Goal: Check status: Check status

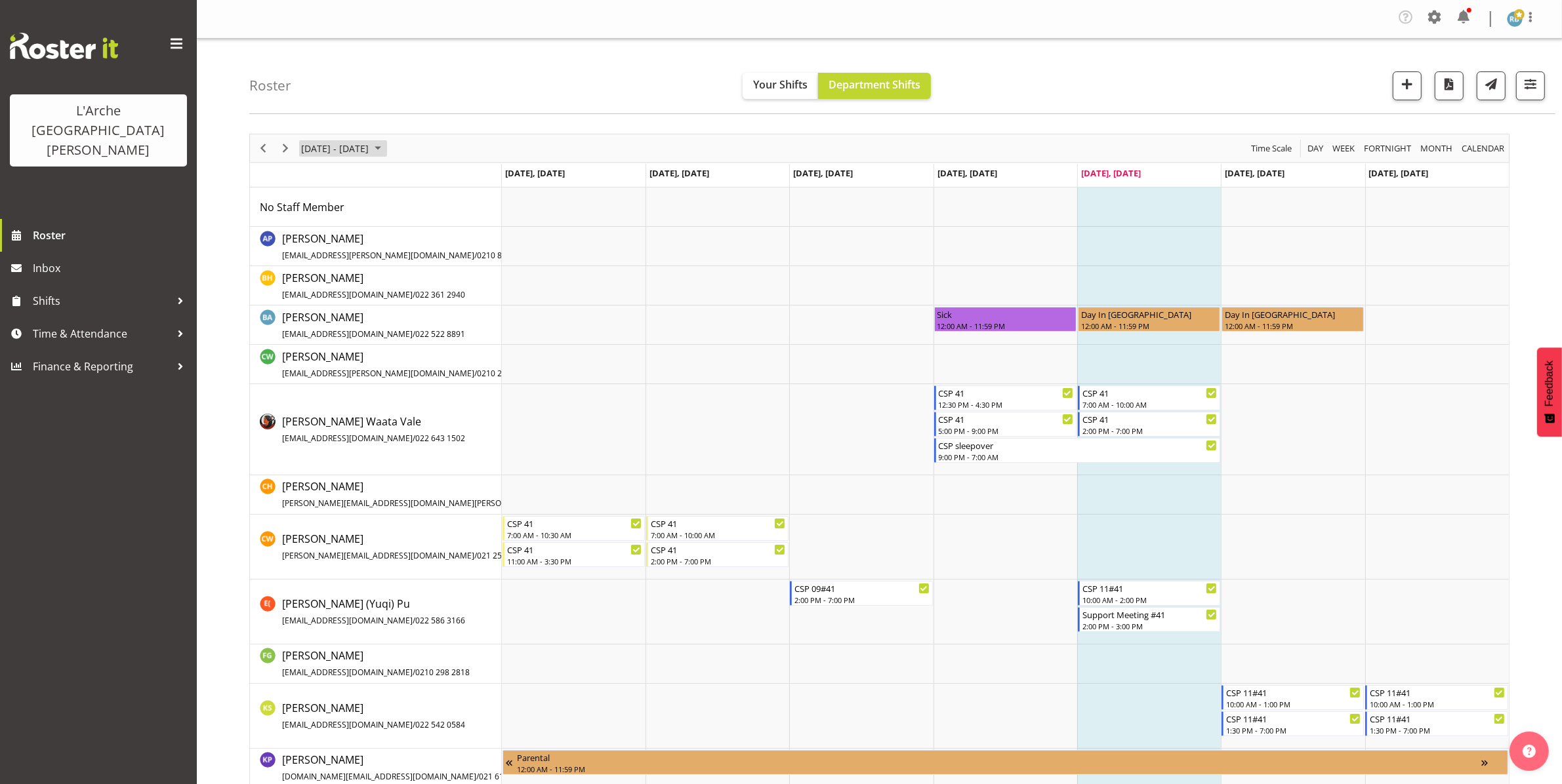
click at [334, 148] on span "[DATE] - [DATE]" at bounding box center [334, 148] width 70 height 16
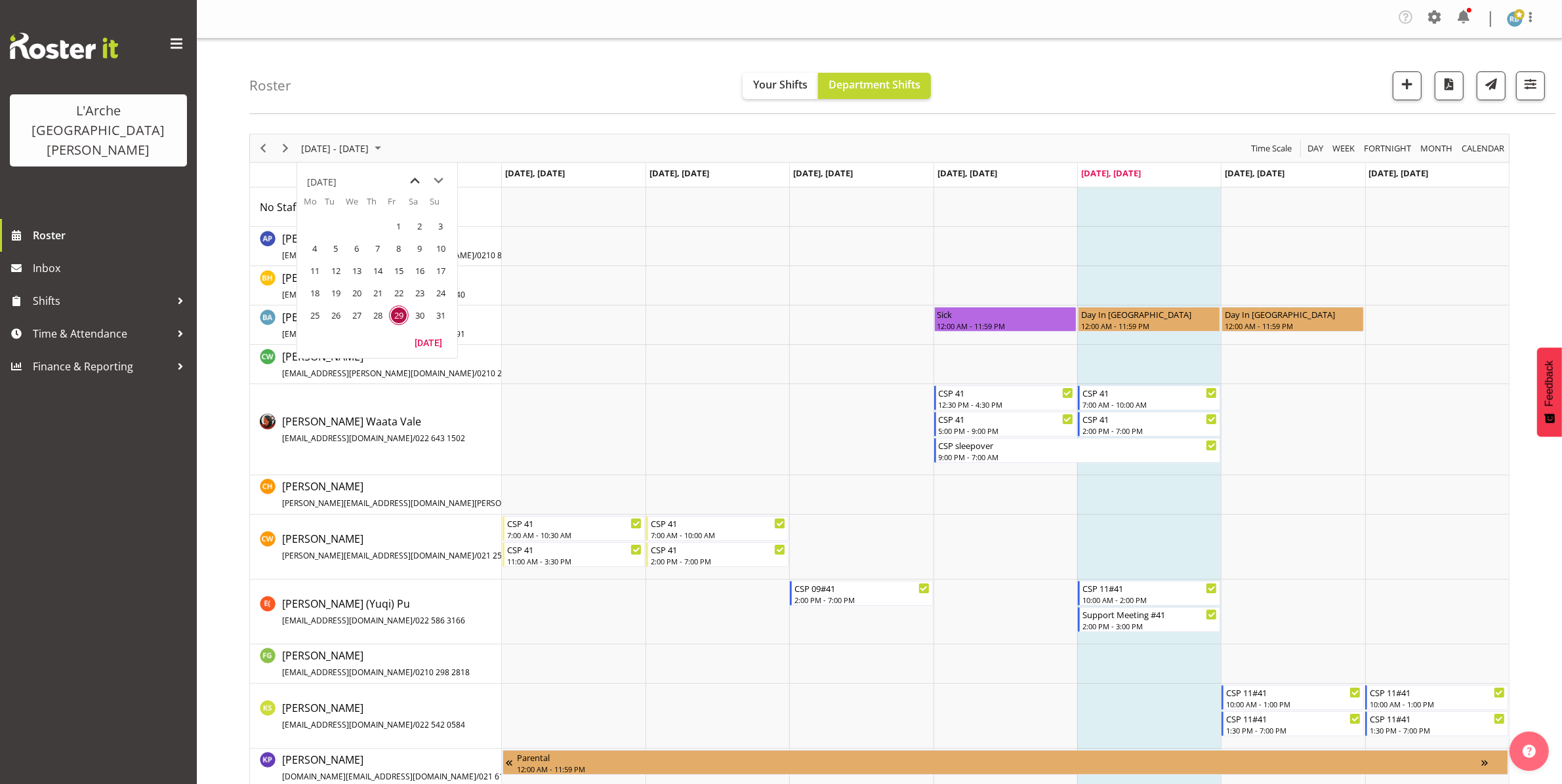
click at [413, 176] on span "previous month" at bounding box center [415, 181] width 23 height 23
click at [392, 244] on span "6" at bounding box center [399, 249] width 20 height 20
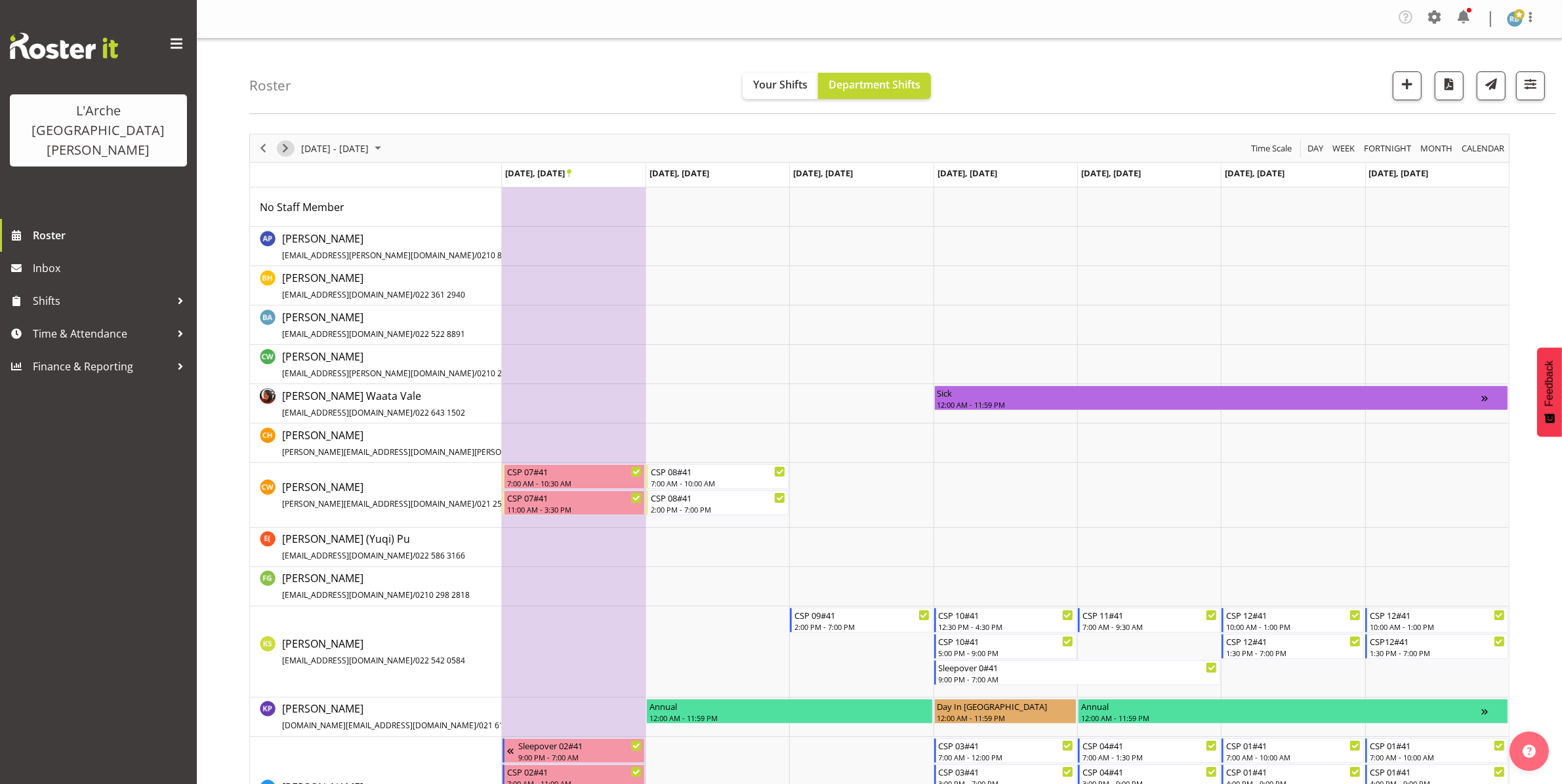
click at [288, 148] on span "Next" at bounding box center [285, 148] width 16 height 16
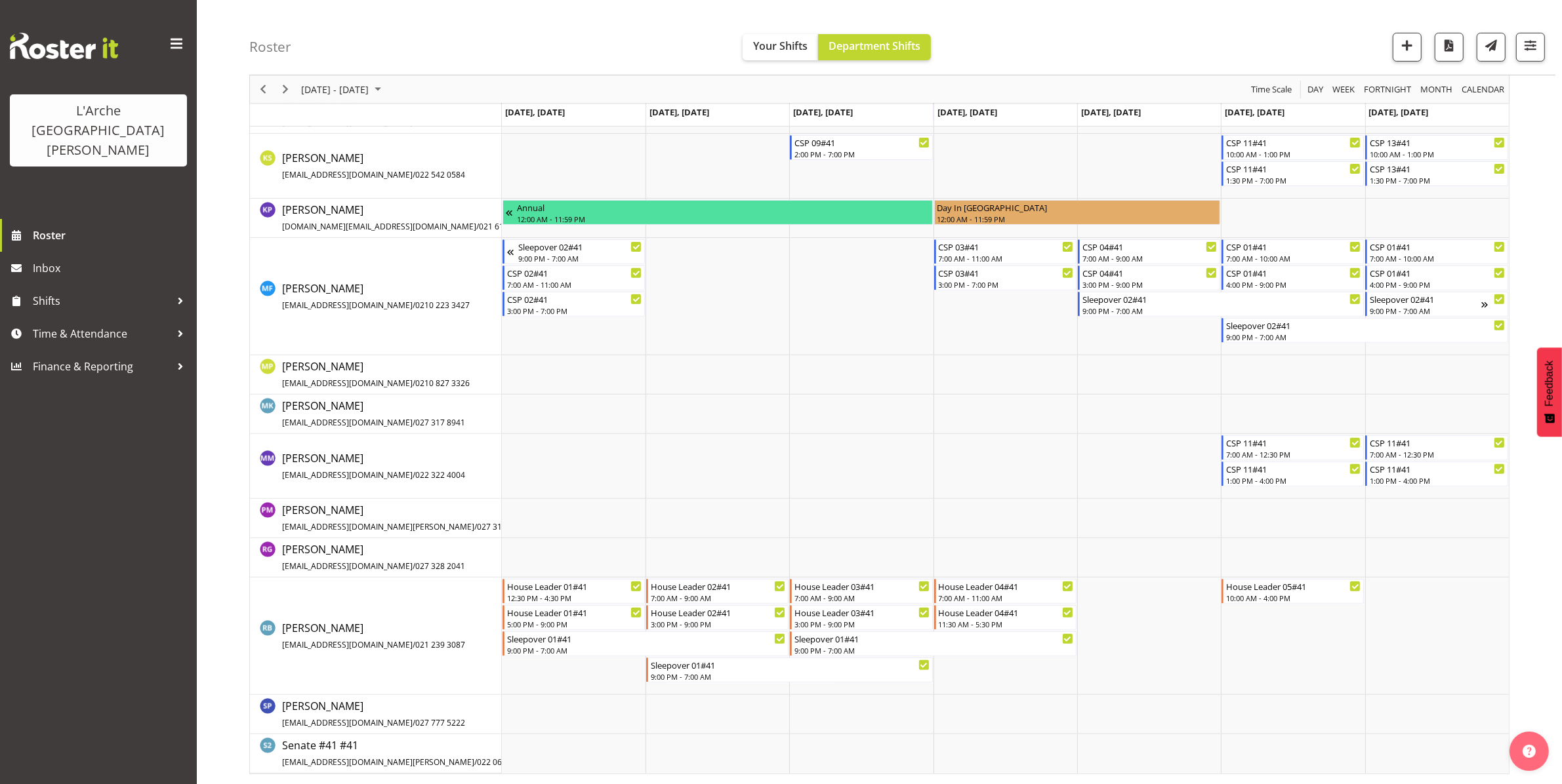
scroll to position [103, 0]
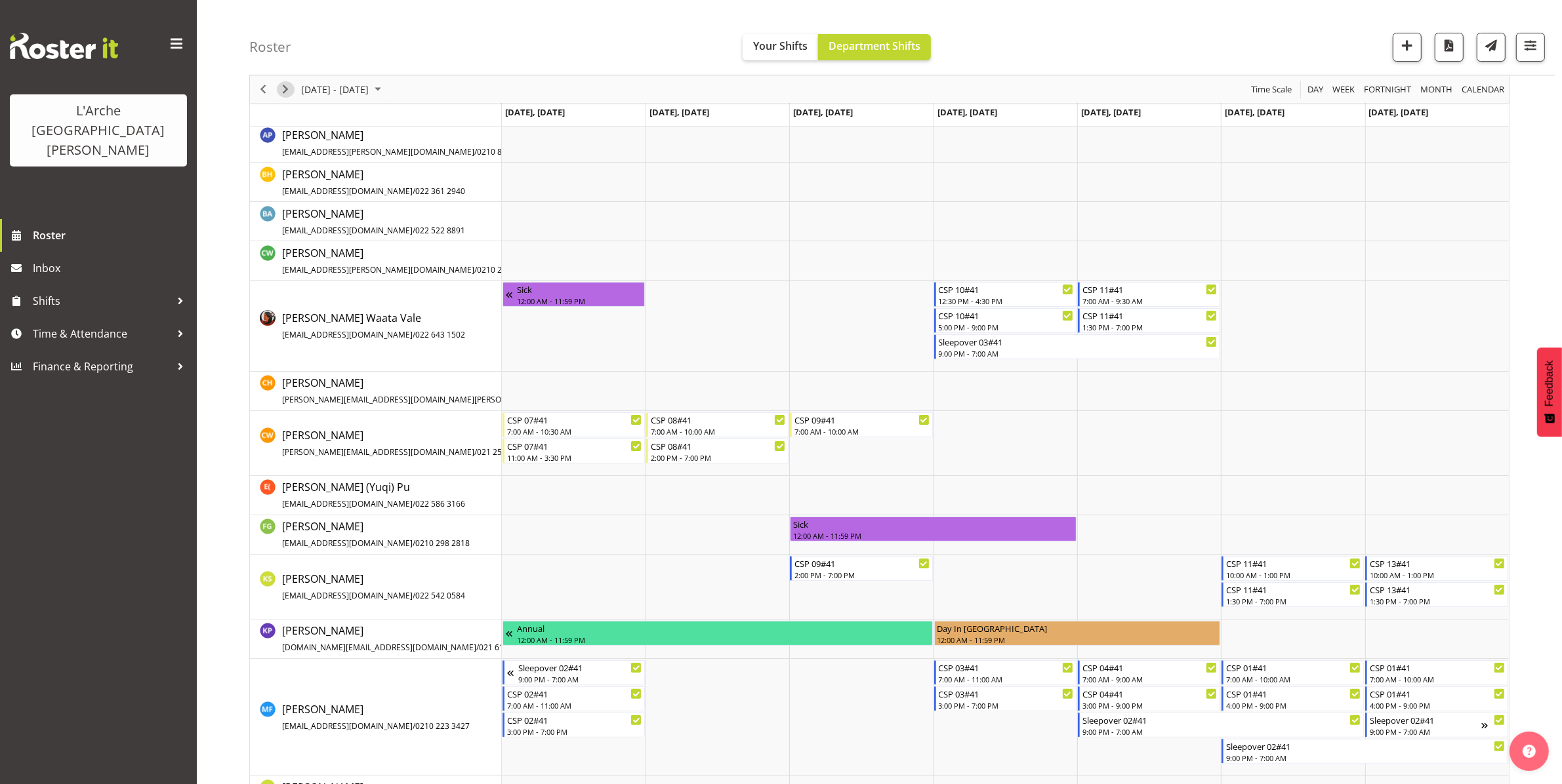
click at [279, 87] on span "Next" at bounding box center [285, 89] width 16 height 16
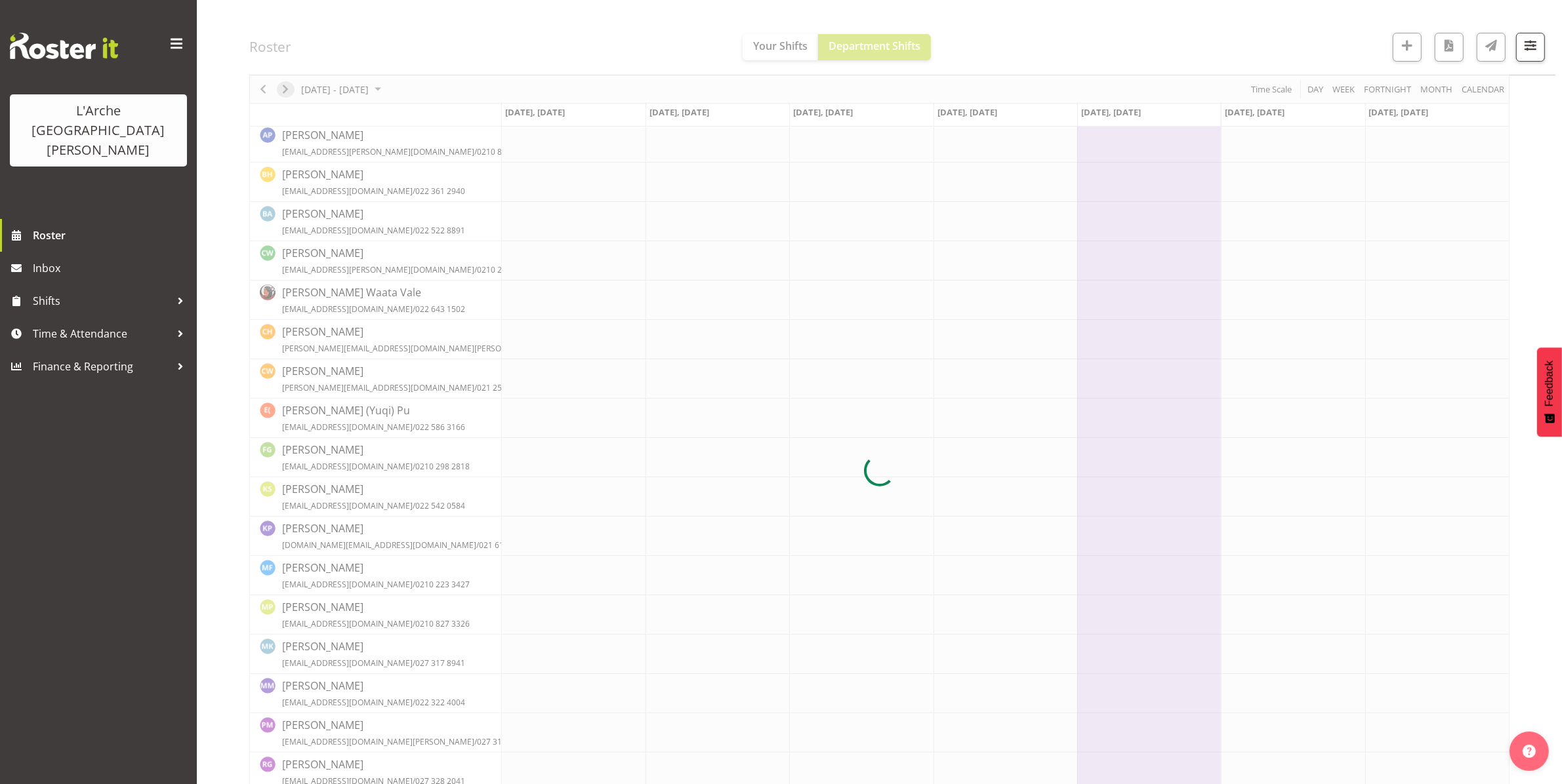
scroll to position [0, 0]
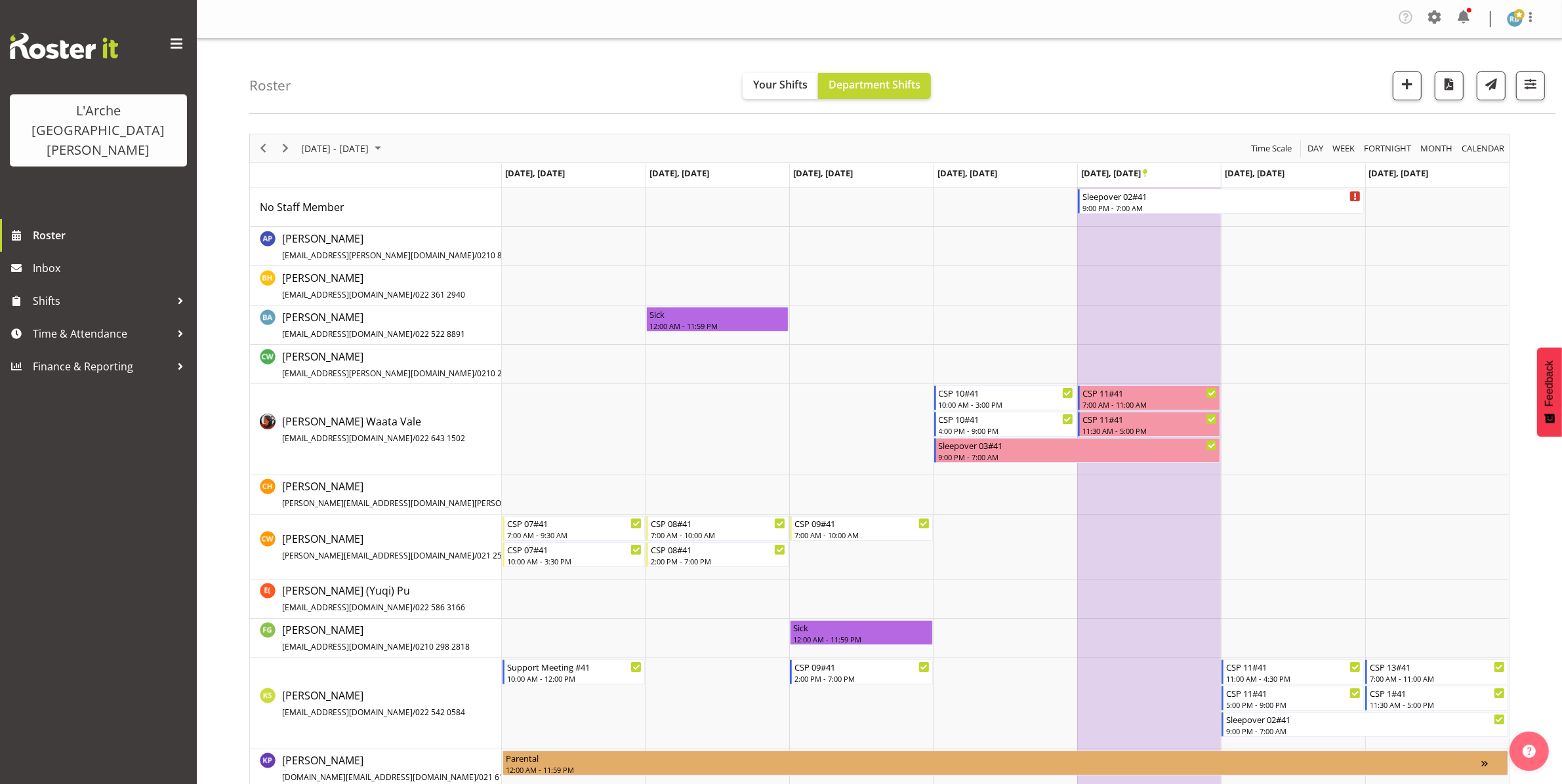
scroll to position [1, 0]
